Goal: Check status

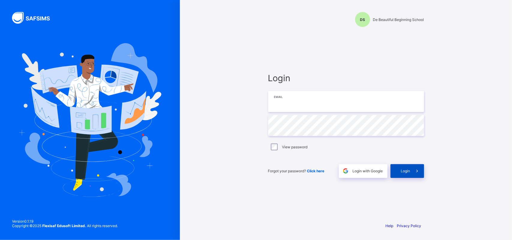
type input "**********"
click at [401, 171] on span "Login" at bounding box center [405, 171] width 9 height 4
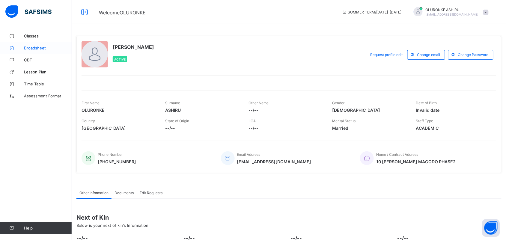
click at [26, 47] on span "Broadsheet" at bounding box center [48, 48] width 48 height 5
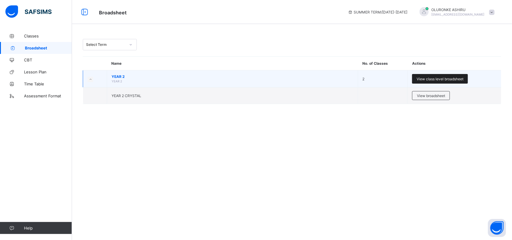
click at [427, 81] on div "View class level broadsheet" at bounding box center [440, 79] width 56 height 10
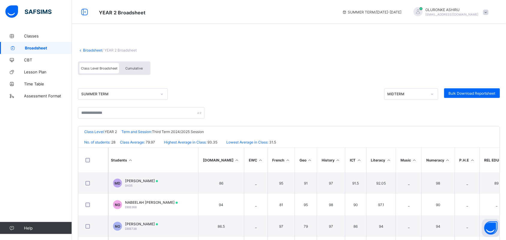
click at [69, 182] on div "Classes Broadsheet CBT Lesson Plan Time Table Assessment Format Help" at bounding box center [36, 132] width 72 height 216
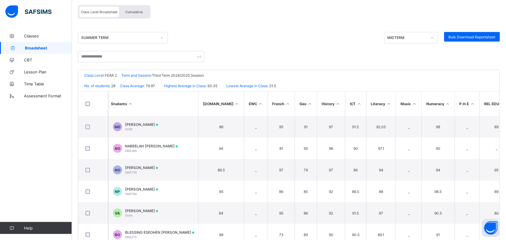
scroll to position [68, 0]
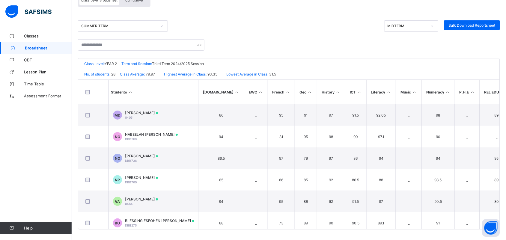
click at [281, 24] on div "SUMMER TERM MIDTERM Bulk Download Reportsheet" at bounding box center [289, 25] width 422 height 11
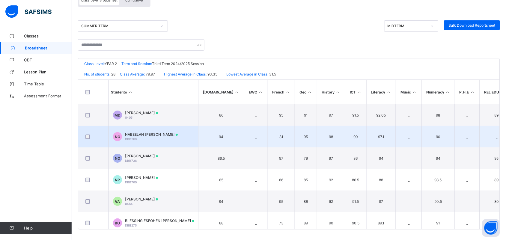
click at [244, 137] on td "_" at bounding box center [256, 137] width 24 height 22
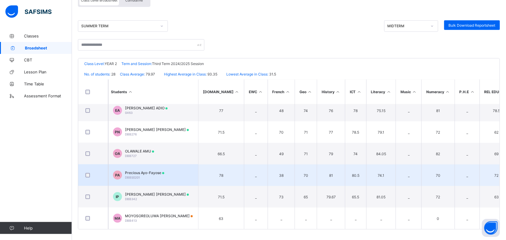
click at [270, 173] on td "38" at bounding box center [281, 176] width 27 height 22
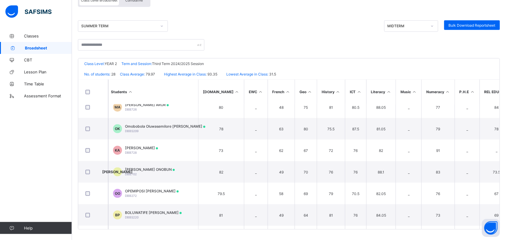
scroll to position [317, 0]
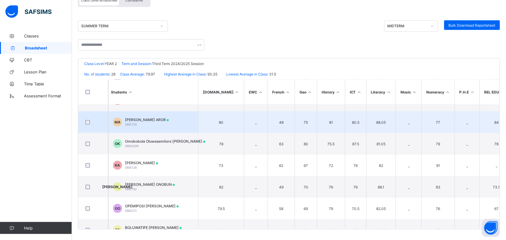
click at [268, 122] on td "48" at bounding box center [281, 123] width 27 height 22
click at [268, 123] on td "48" at bounding box center [281, 123] width 27 height 22
click at [268, 119] on td "48" at bounding box center [281, 123] width 27 height 22
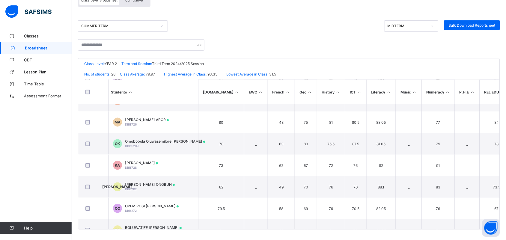
click at [30, 49] on span "Broadsheet" at bounding box center [48, 48] width 47 height 5
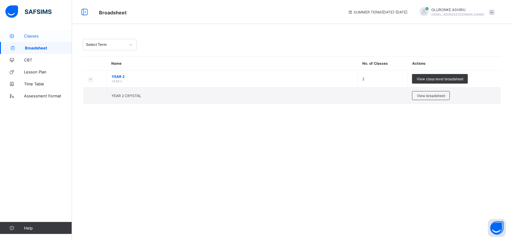
click at [30, 37] on span "Classes" at bounding box center [48, 36] width 48 height 5
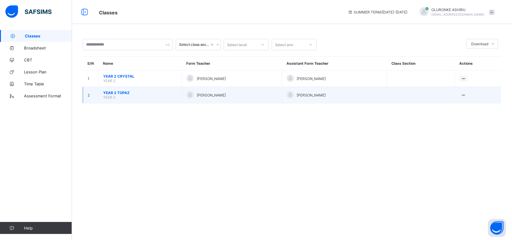
click at [110, 91] on span "YEAR 2 TOPAZ" at bounding box center [140, 93] width 74 height 4
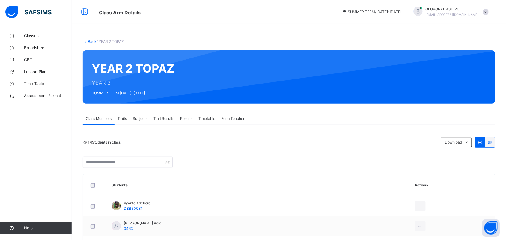
click at [188, 117] on span "Results" at bounding box center [186, 118] width 12 height 5
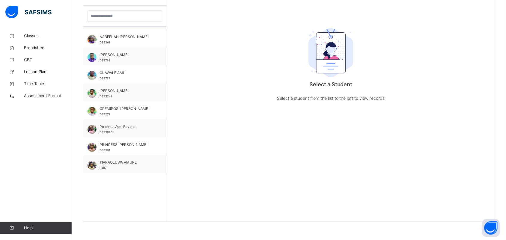
scroll to position [105, 0]
click at [115, 130] on div "Precious Ayo-Fayose DBBS0201" at bounding box center [127, 129] width 54 height 11
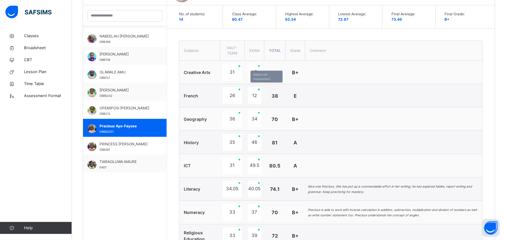
click at [255, 95] on div "12" at bounding box center [254, 95] width 13 height 17
click at [258, 91] on div "12" at bounding box center [254, 95] width 13 height 17
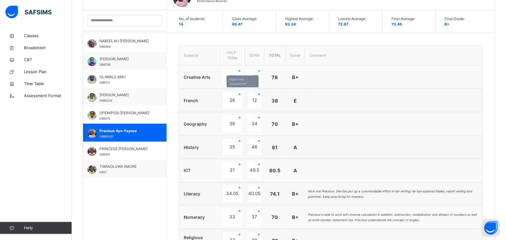
scroll to position [145, 0]
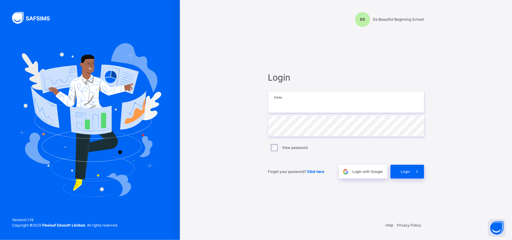
type input "**********"
